Goal: Information Seeking & Learning: Learn about a topic

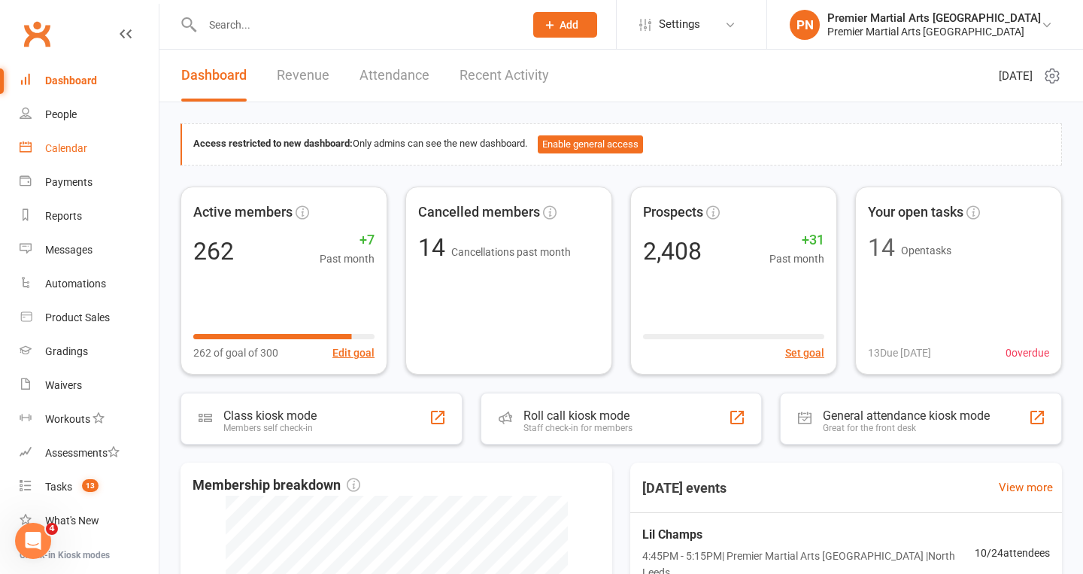
click at [63, 144] on div "Calendar" at bounding box center [66, 148] width 42 height 12
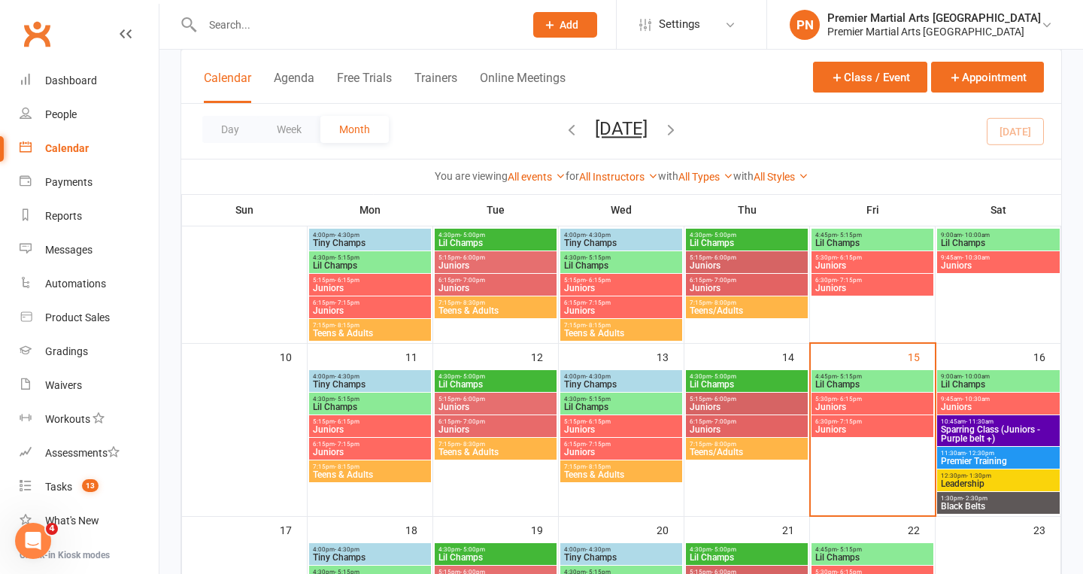
scroll to position [320, 0]
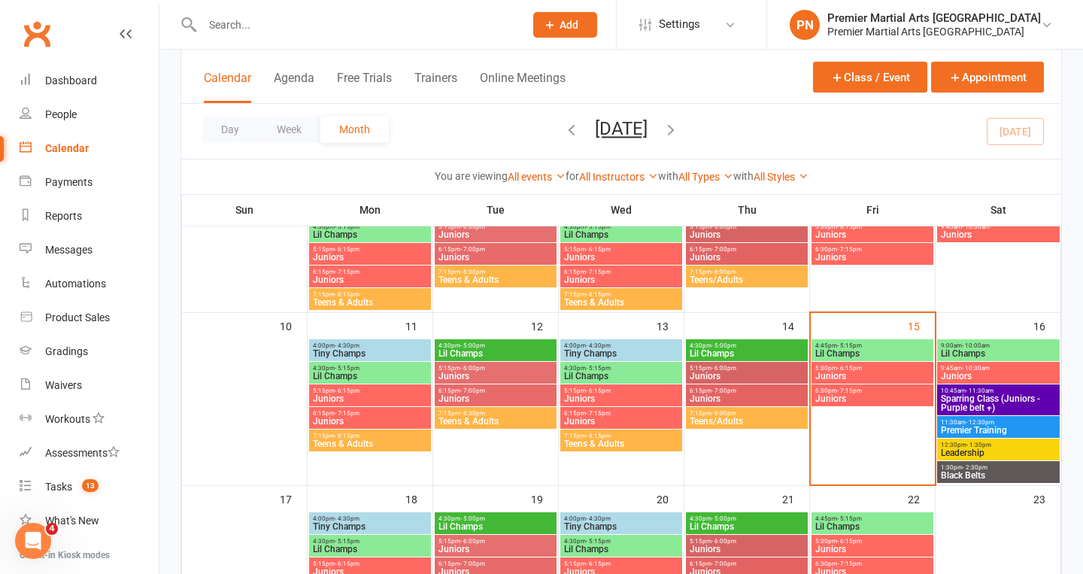
click at [874, 351] on span "Lil Champs" at bounding box center [872, 353] width 116 height 9
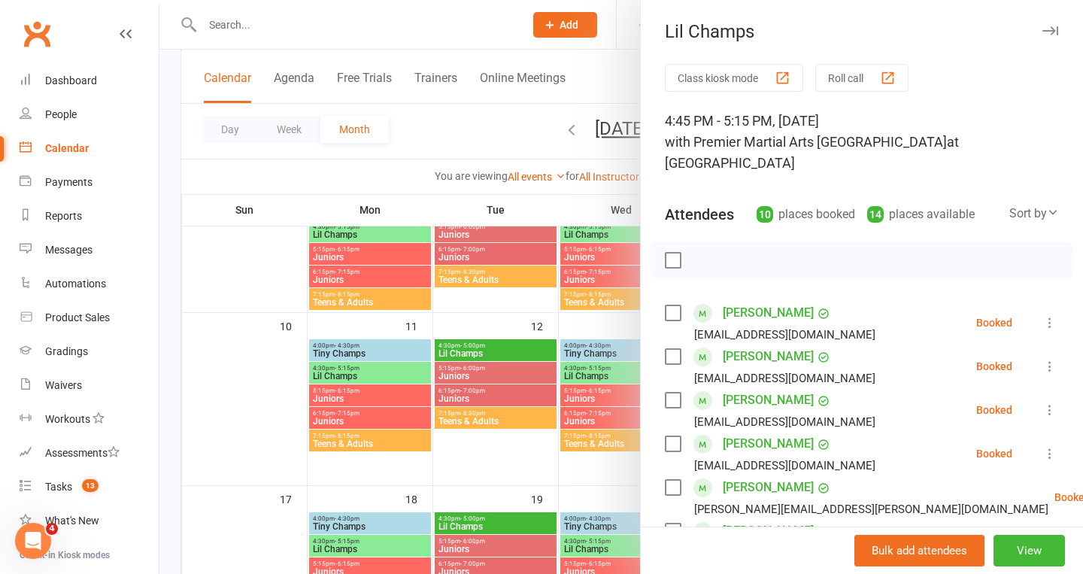
click at [1051, 32] on icon "button" at bounding box center [1050, 30] width 16 height 9
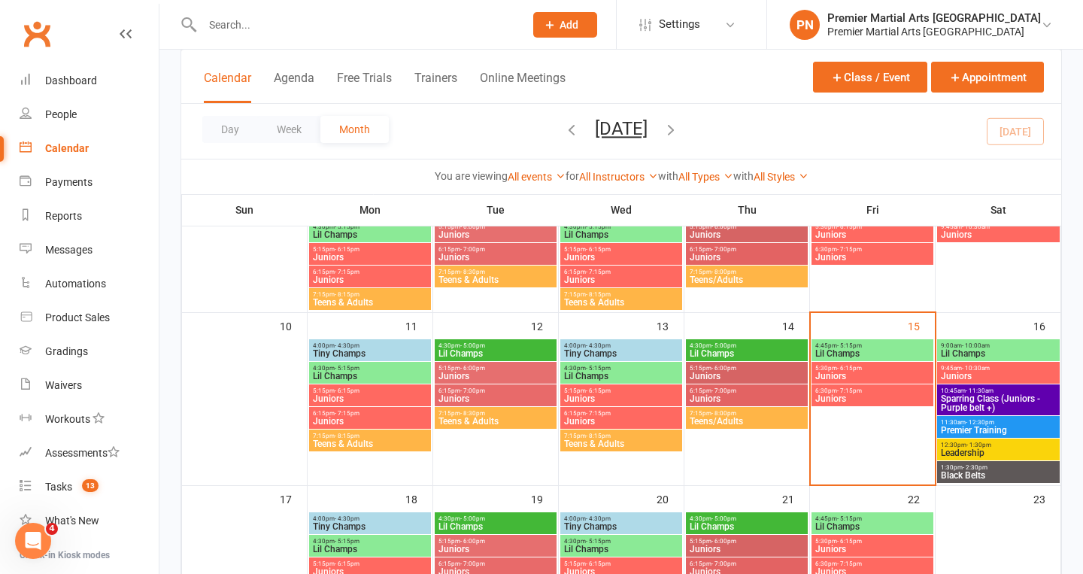
click at [871, 370] on span "5:30pm - 6:15pm" at bounding box center [872, 368] width 116 height 7
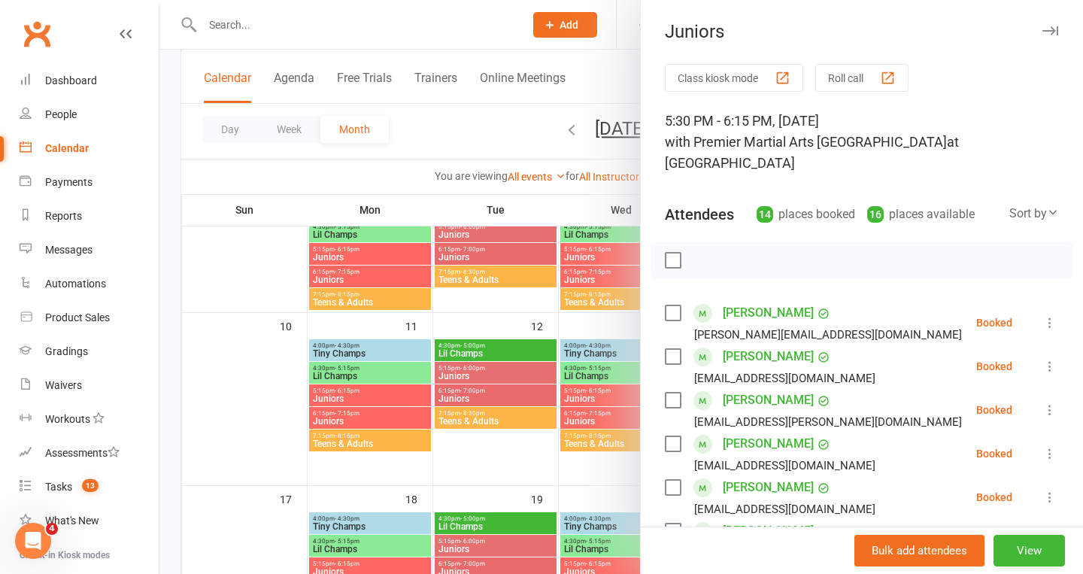
click at [1056, 26] on icon "button" at bounding box center [1050, 30] width 16 height 9
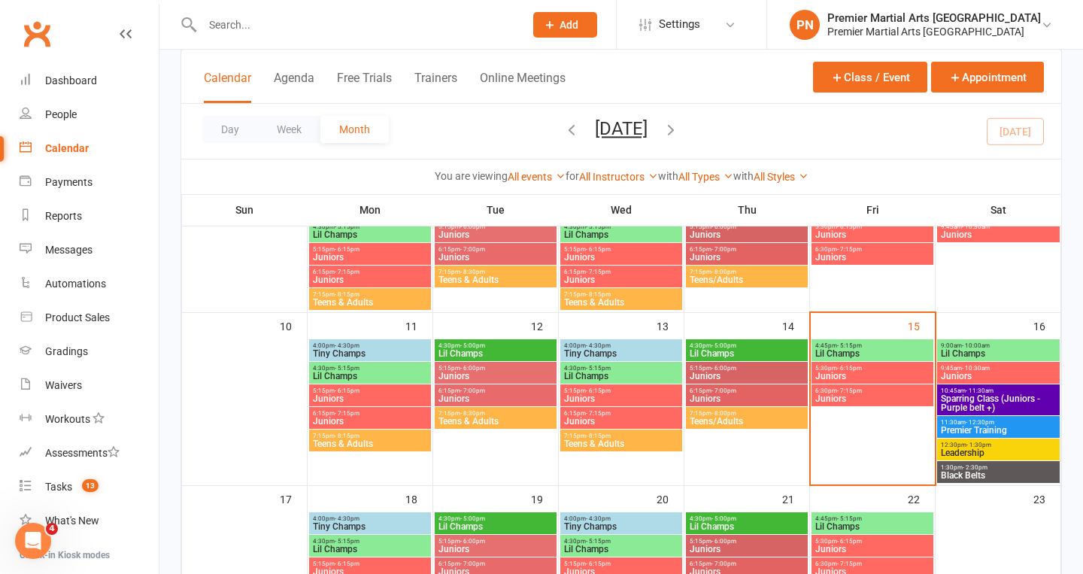
click at [814, 391] on span "6:30pm - 7:15pm" at bounding box center [872, 390] width 116 height 7
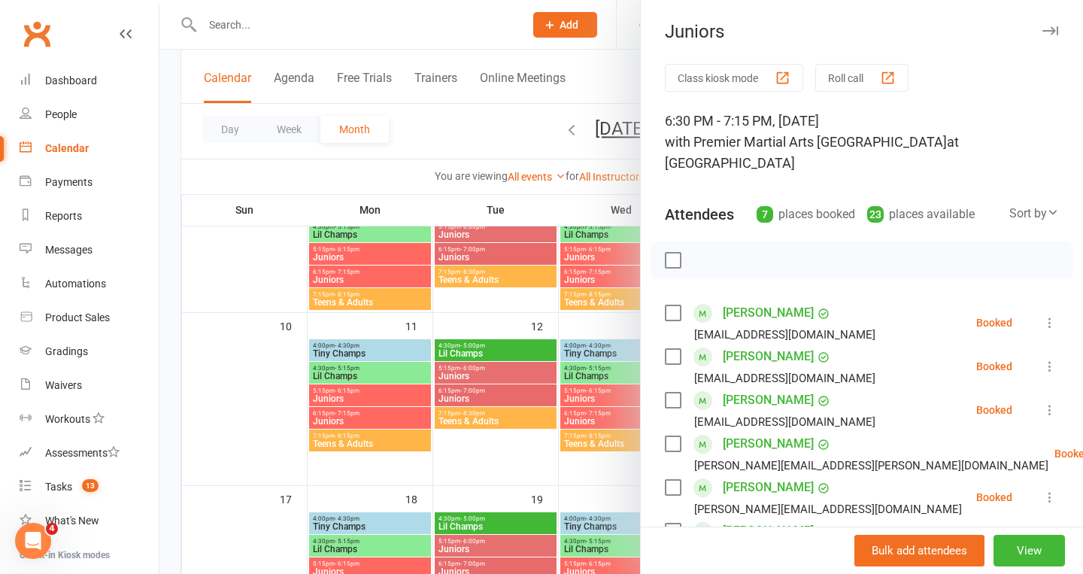
click at [1056, 32] on icon "button" at bounding box center [1050, 30] width 16 height 9
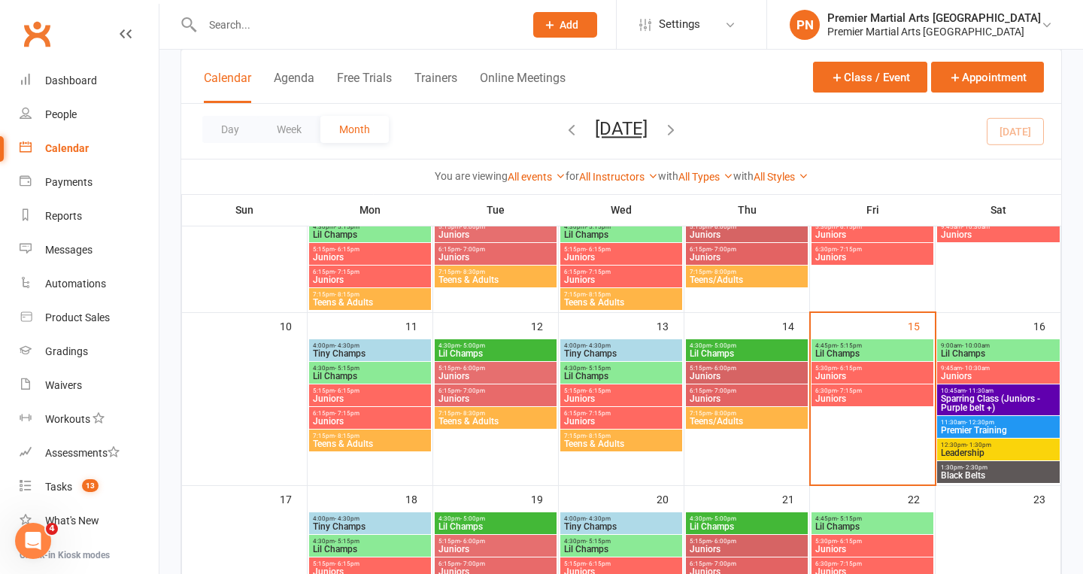
click at [988, 347] on span "- 10:00am" at bounding box center [976, 345] width 28 height 7
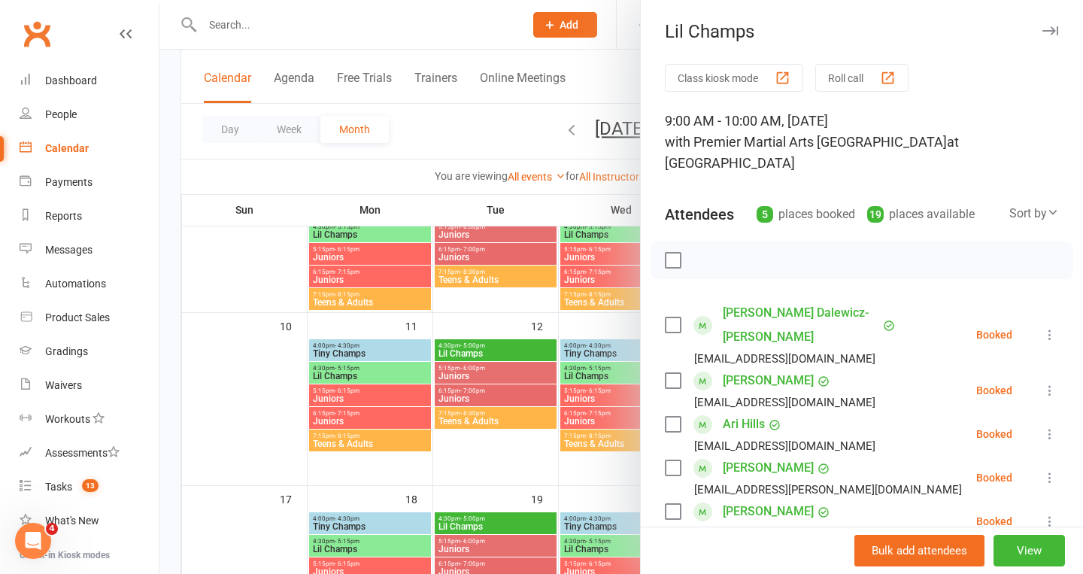
click at [1051, 27] on icon "button" at bounding box center [1050, 30] width 16 height 9
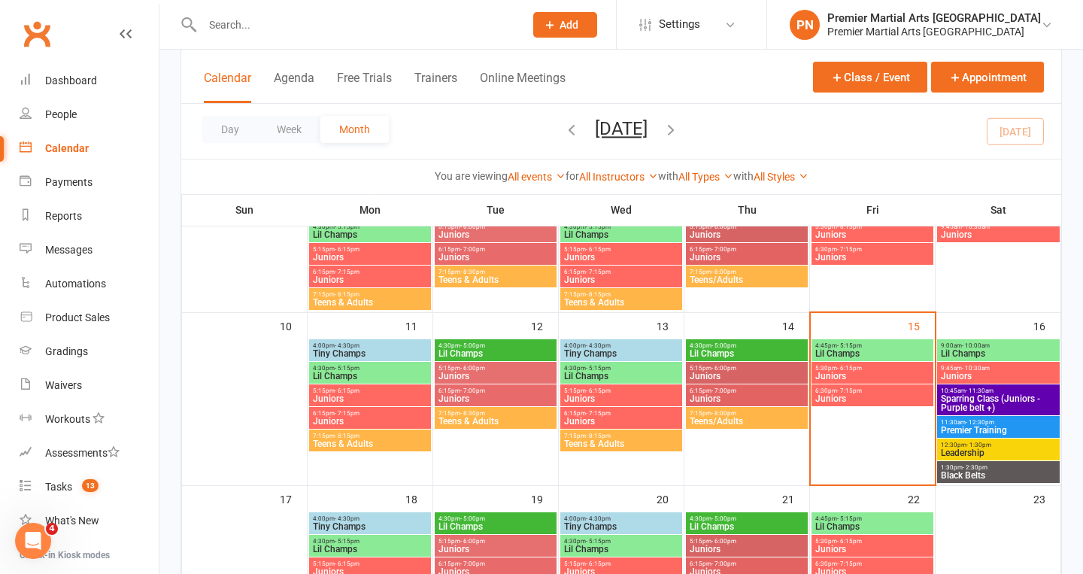
click at [989, 371] on span "Juniors" at bounding box center [998, 375] width 117 height 9
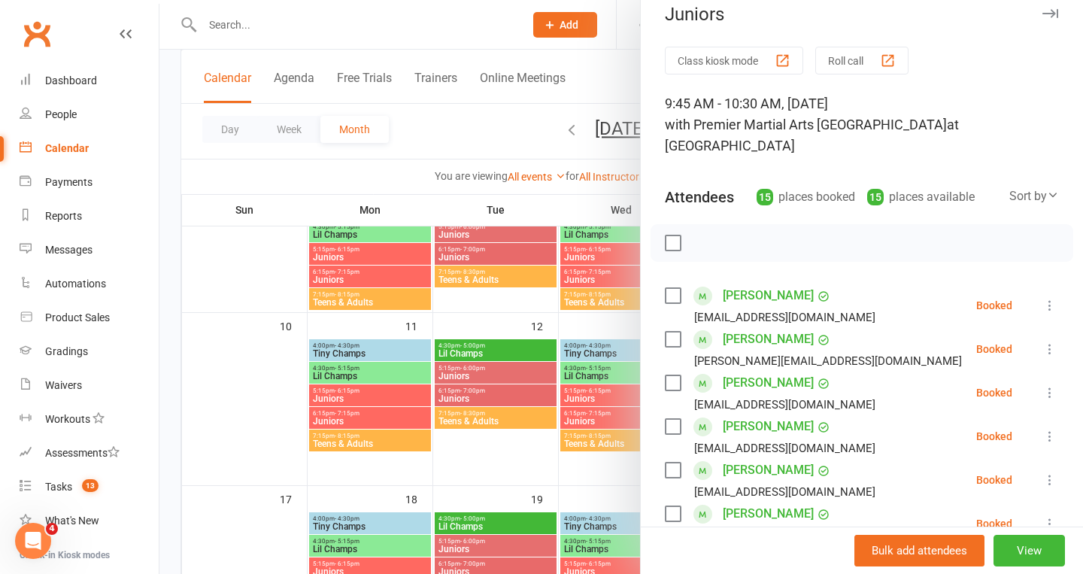
scroll to position [14, 0]
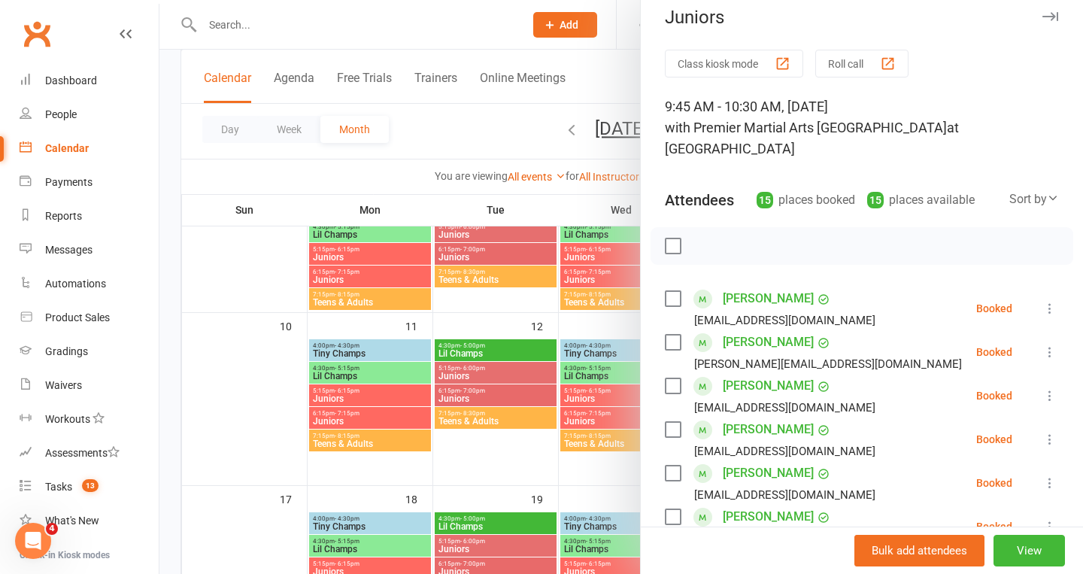
click at [1052, 17] on icon "button" at bounding box center [1050, 16] width 16 height 9
